Goal: Information Seeking & Learning: Learn about a topic

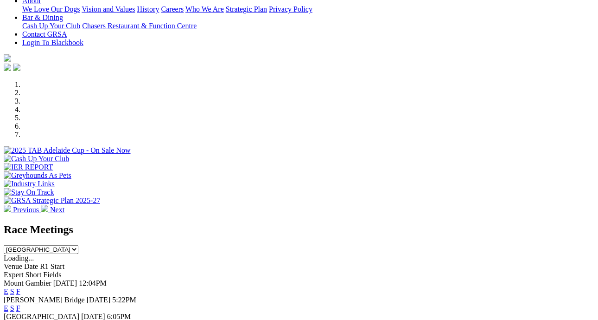
scroll to position [267, 0]
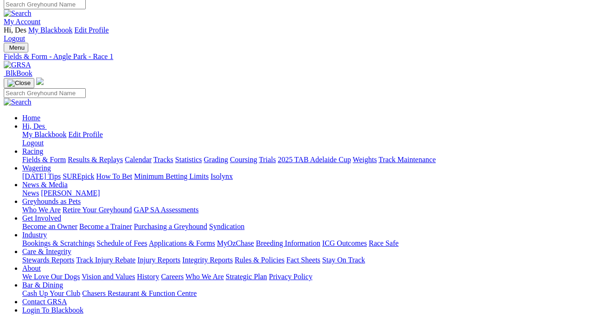
scroll to position [4, 0]
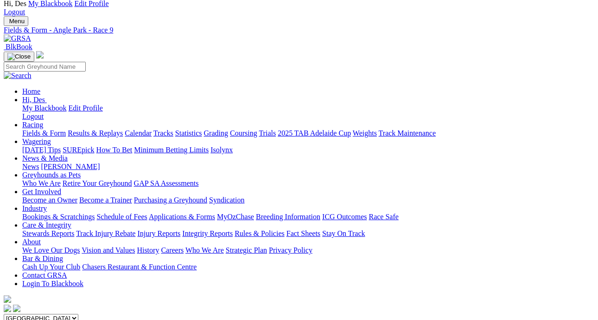
scroll to position [29, 0]
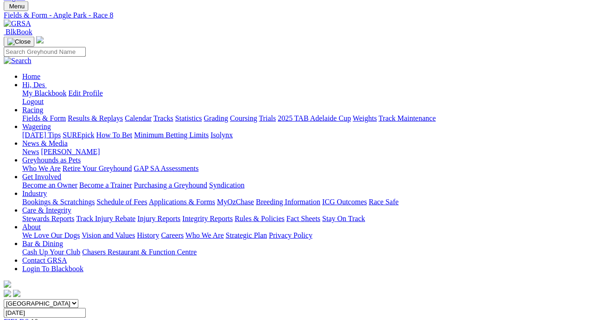
scroll to position [45, 0]
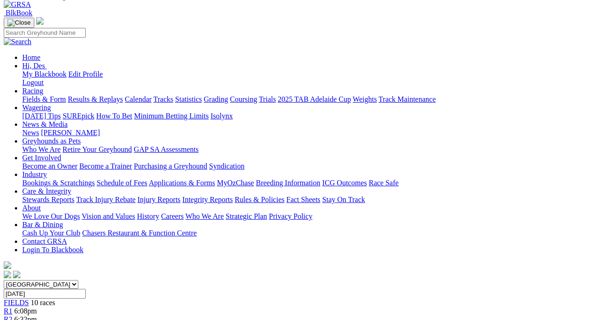
scroll to position [64, 3]
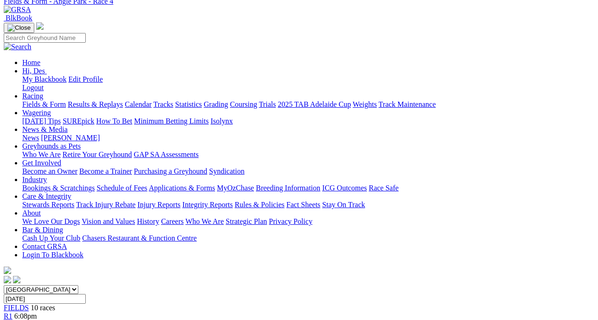
scroll to position [61, 1]
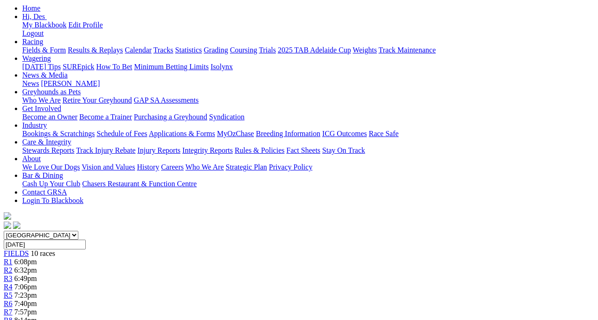
scroll to position [90, 2]
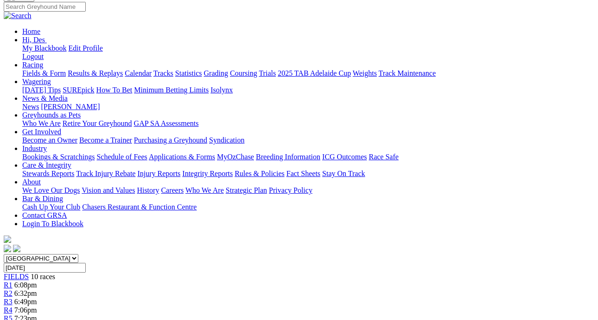
click at [13, 289] on span "R2" at bounding box center [8, 293] width 9 height 8
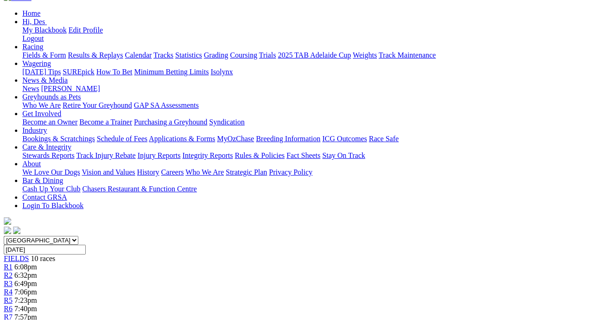
scroll to position [107, 0]
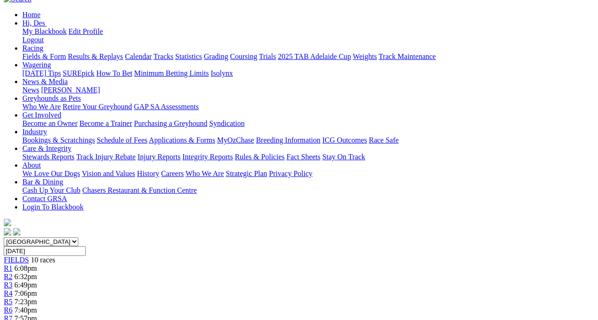
click at [391, 314] on div "R7 7:57pm" at bounding box center [299, 318] width 591 height 8
click at [392, 314] on div "R7 7:57pm" at bounding box center [299, 318] width 591 height 8
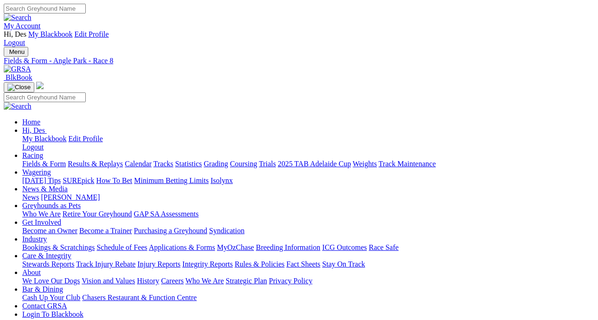
scroll to position [0, 1]
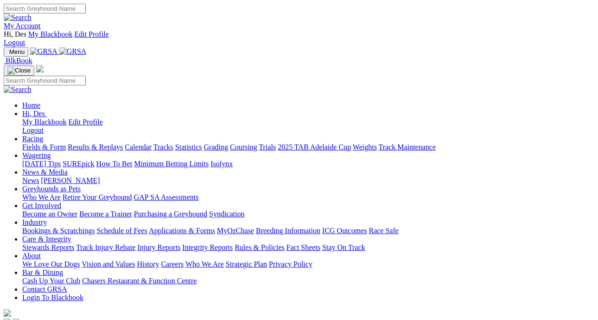
scroll to position [343, 0]
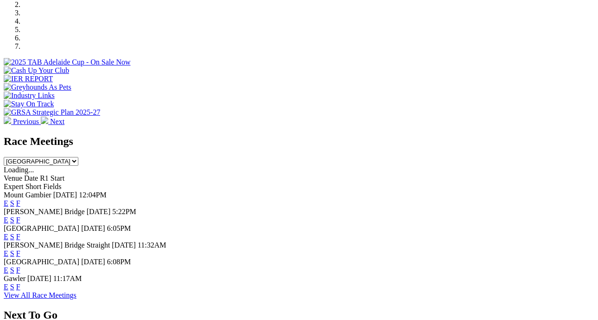
click at [20, 216] on link "F" at bounding box center [18, 220] width 4 height 8
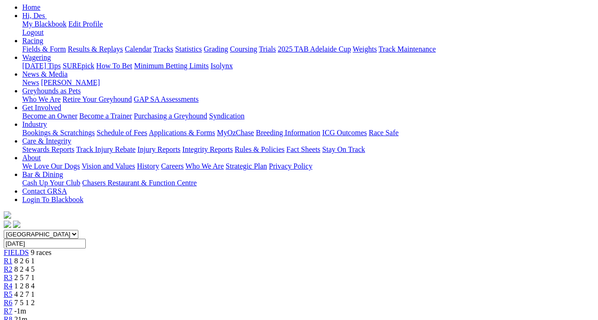
scroll to position [119, 0]
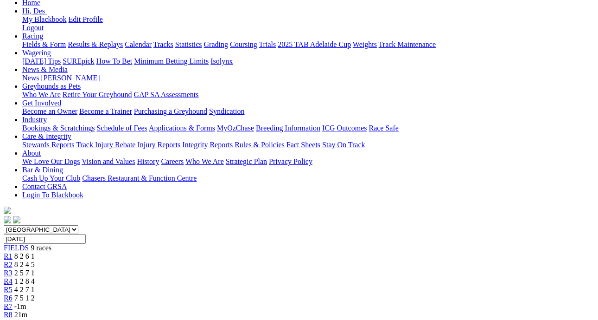
click at [35, 294] on span "7 5 1 2" at bounding box center [24, 298] width 20 height 8
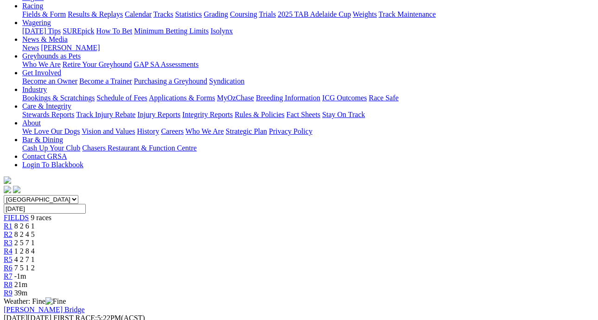
scroll to position [150, 0]
